Goal: Find specific page/section: Find specific page/section

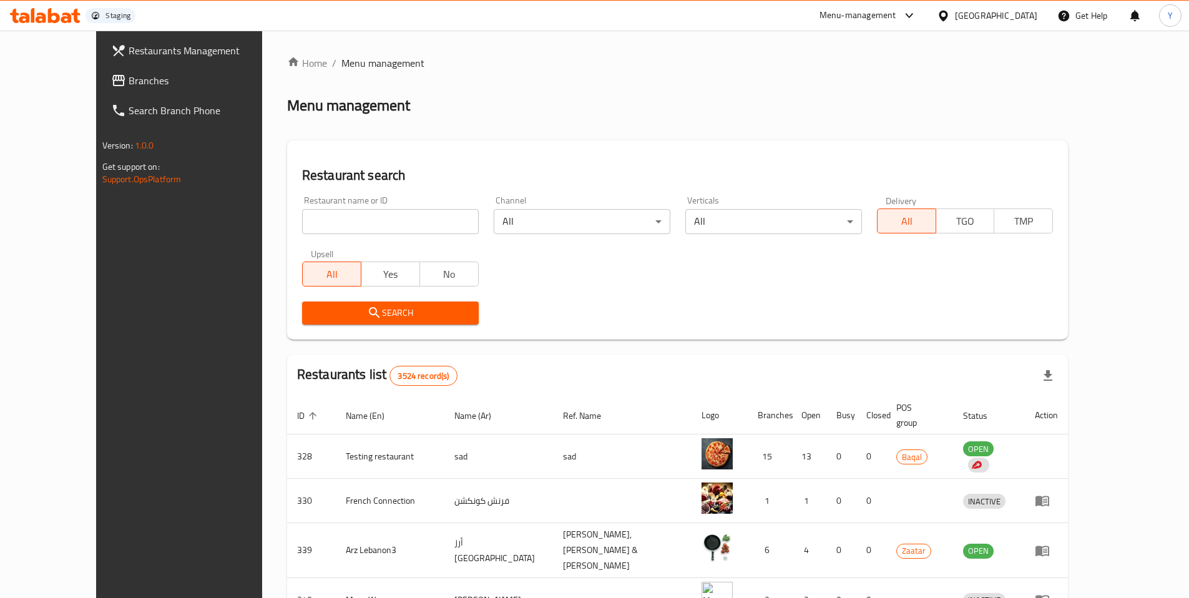
click at [330, 226] on input "search" at bounding box center [390, 221] width 177 height 25
paste input "634275"
type input "634275"
click button "Search" at bounding box center [390, 312] width 177 height 23
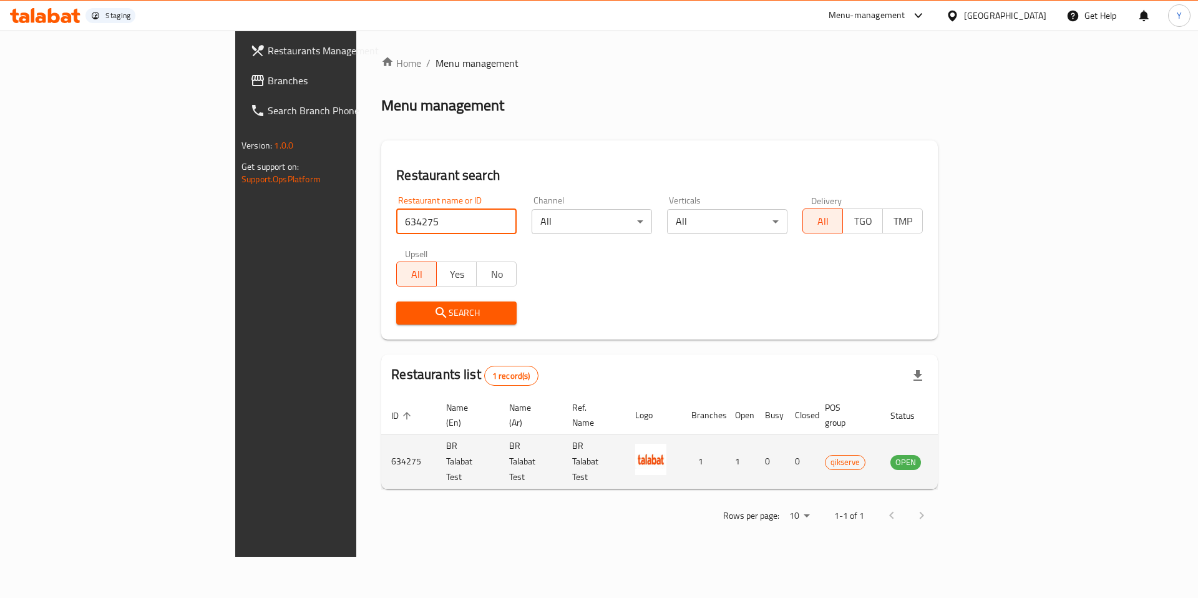
click at [969, 460] on icon "enhanced table" at bounding box center [966, 462] width 4 height 5
